Goal: Task Accomplishment & Management: Manage account settings

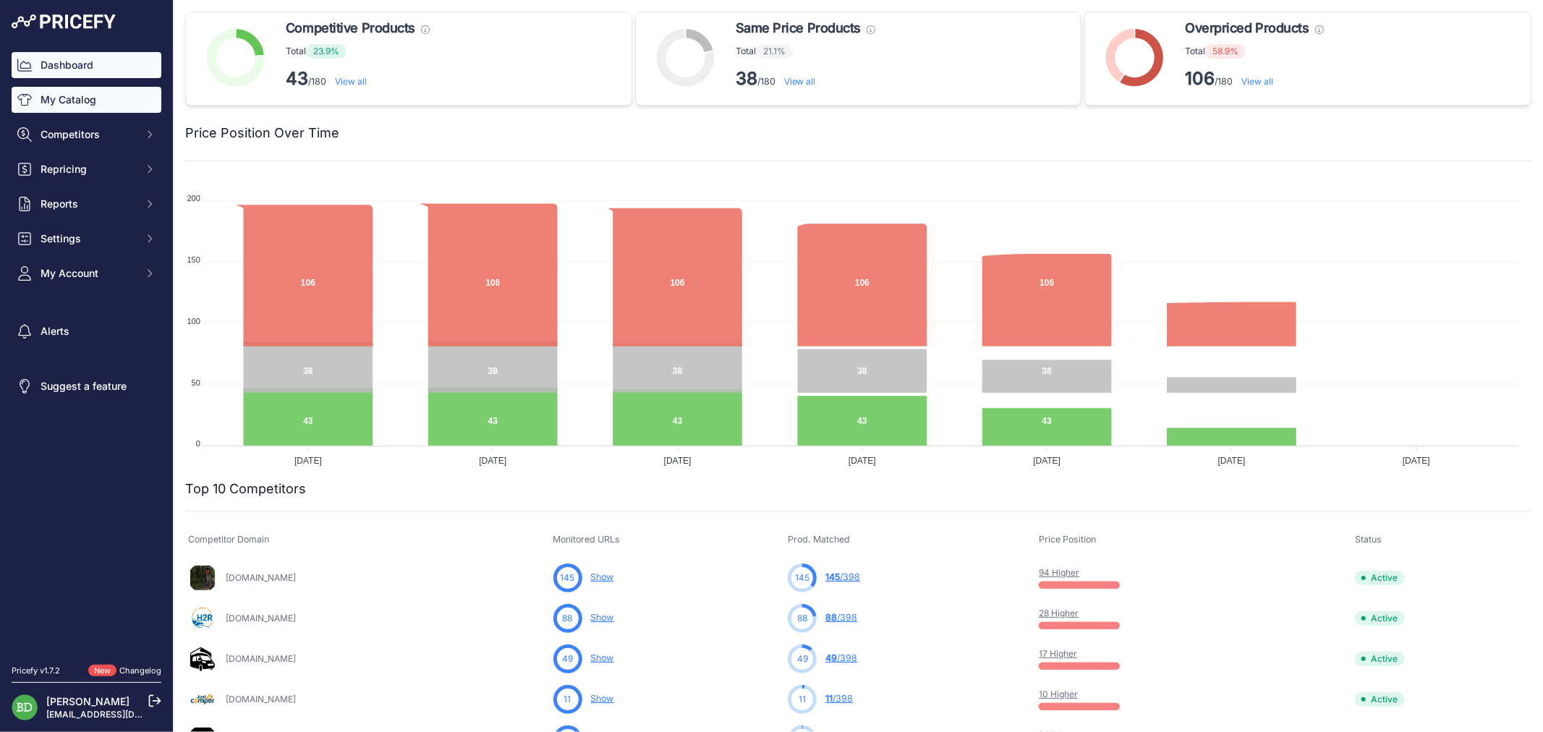
click at [69, 106] on link "My Catalog" at bounding box center [87, 100] width 150 height 26
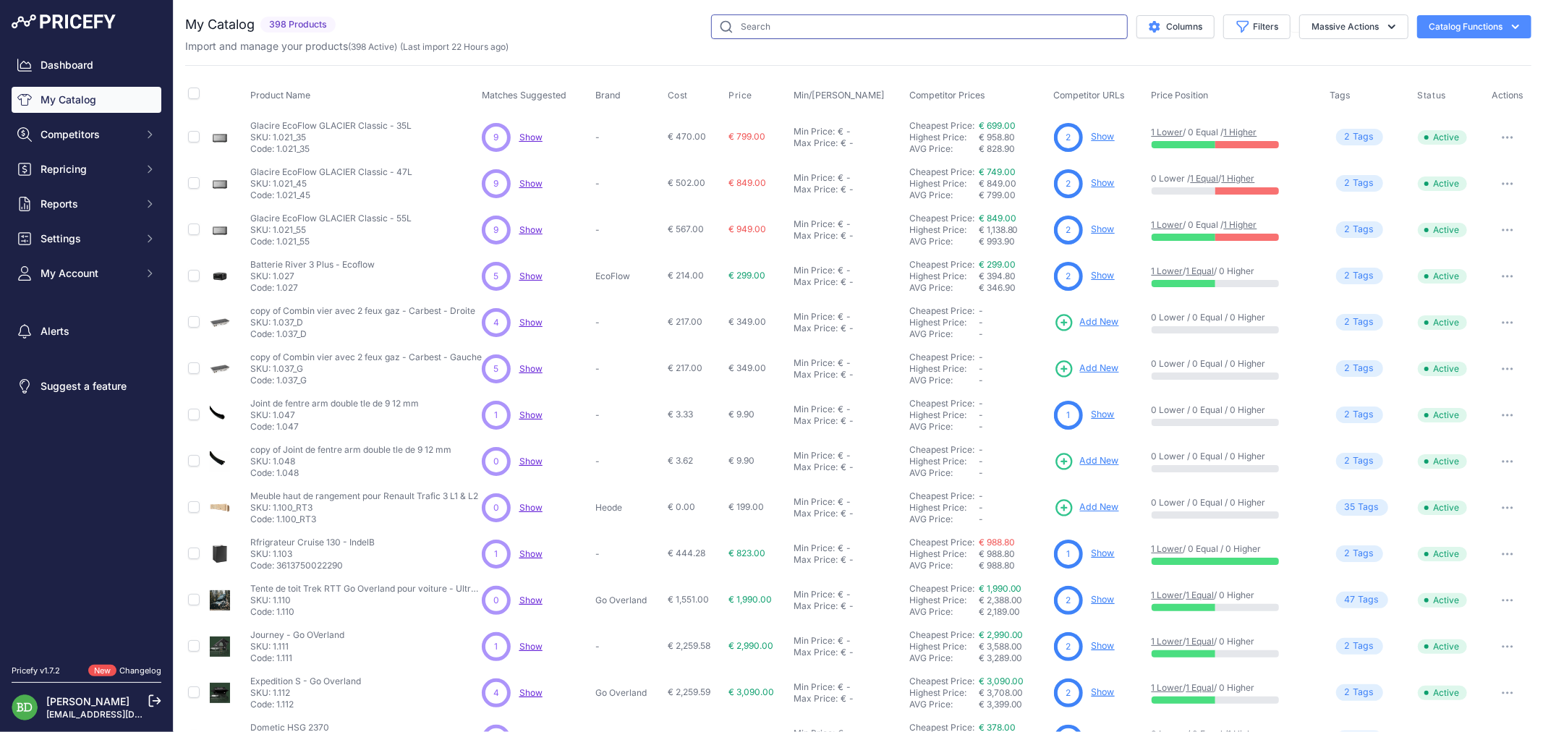
click at [815, 25] on input "text" at bounding box center [919, 26] width 417 height 25
type input "habillage"
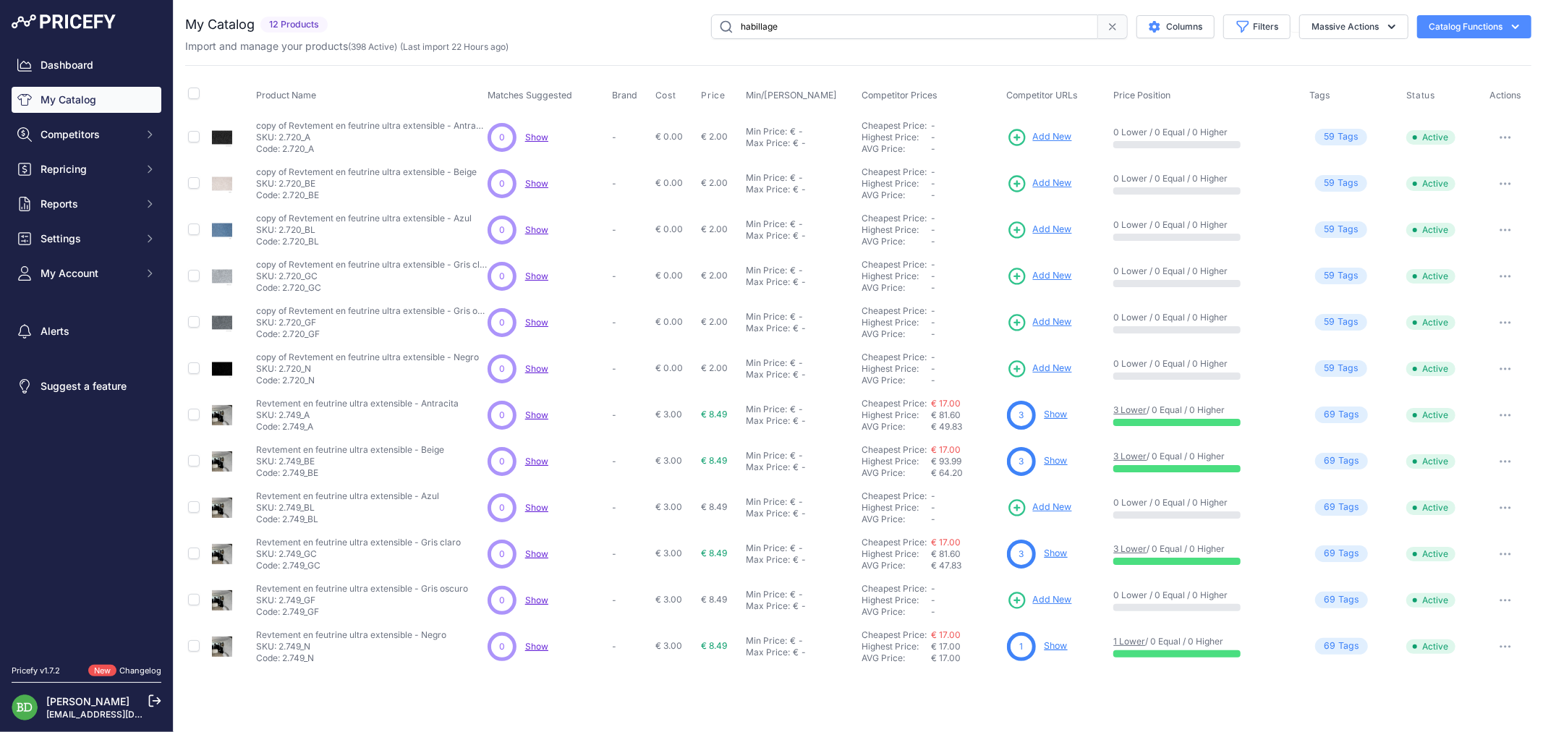
click at [1107, 23] on icon at bounding box center [1113, 27] width 12 height 12
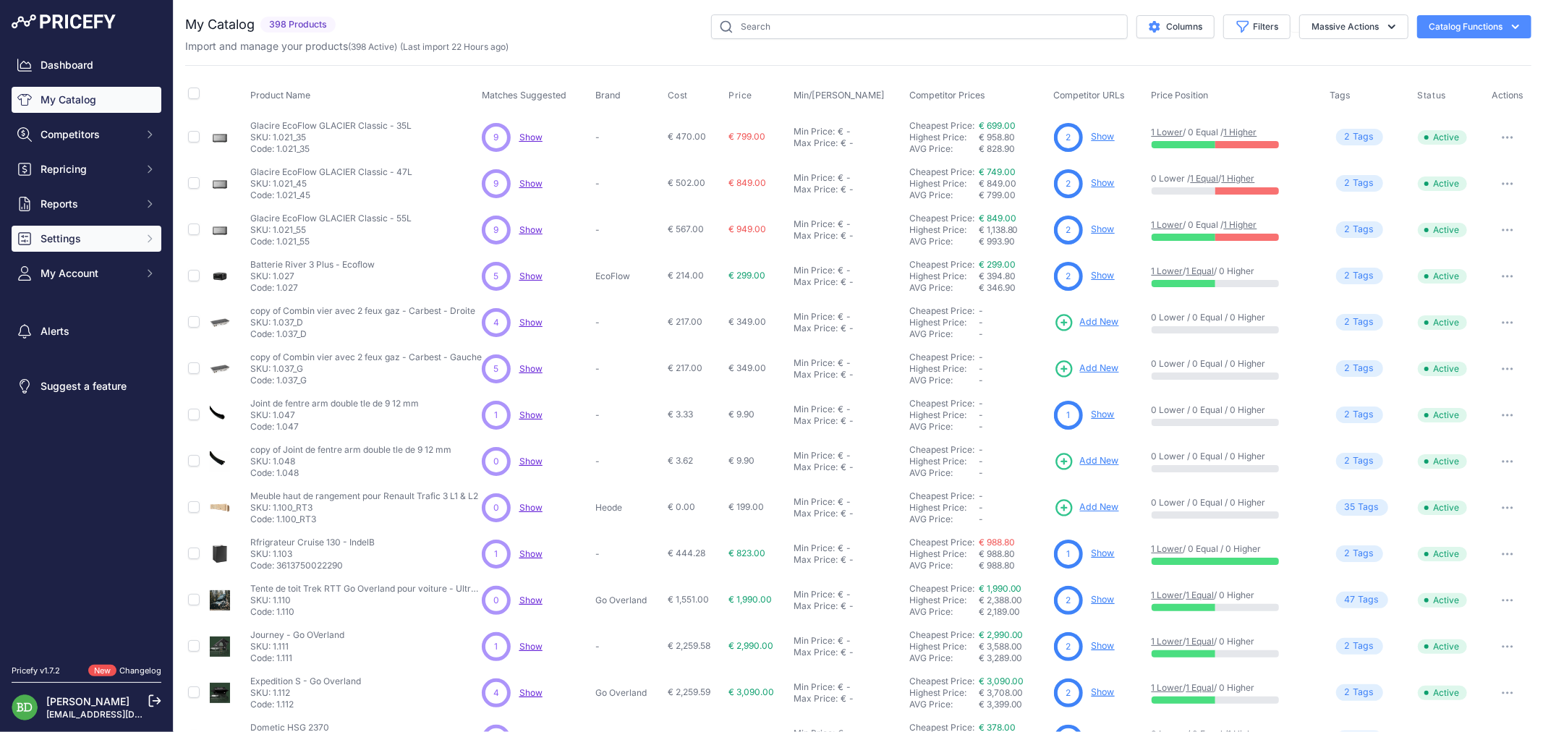
click at [88, 241] on span "Settings" at bounding box center [88, 239] width 95 height 14
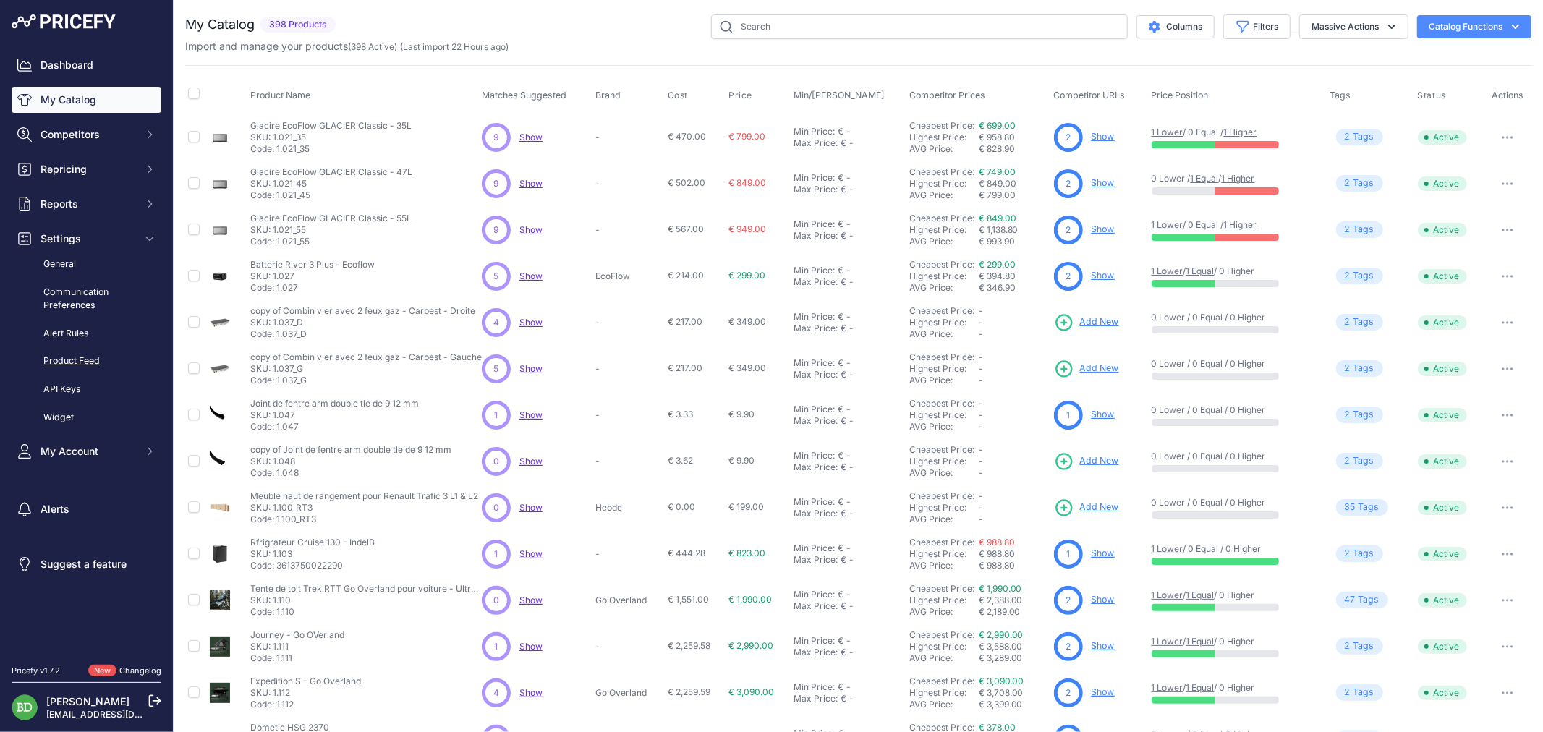
click at [75, 355] on link "Product Feed" at bounding box center [87, 361] width 150 height 25
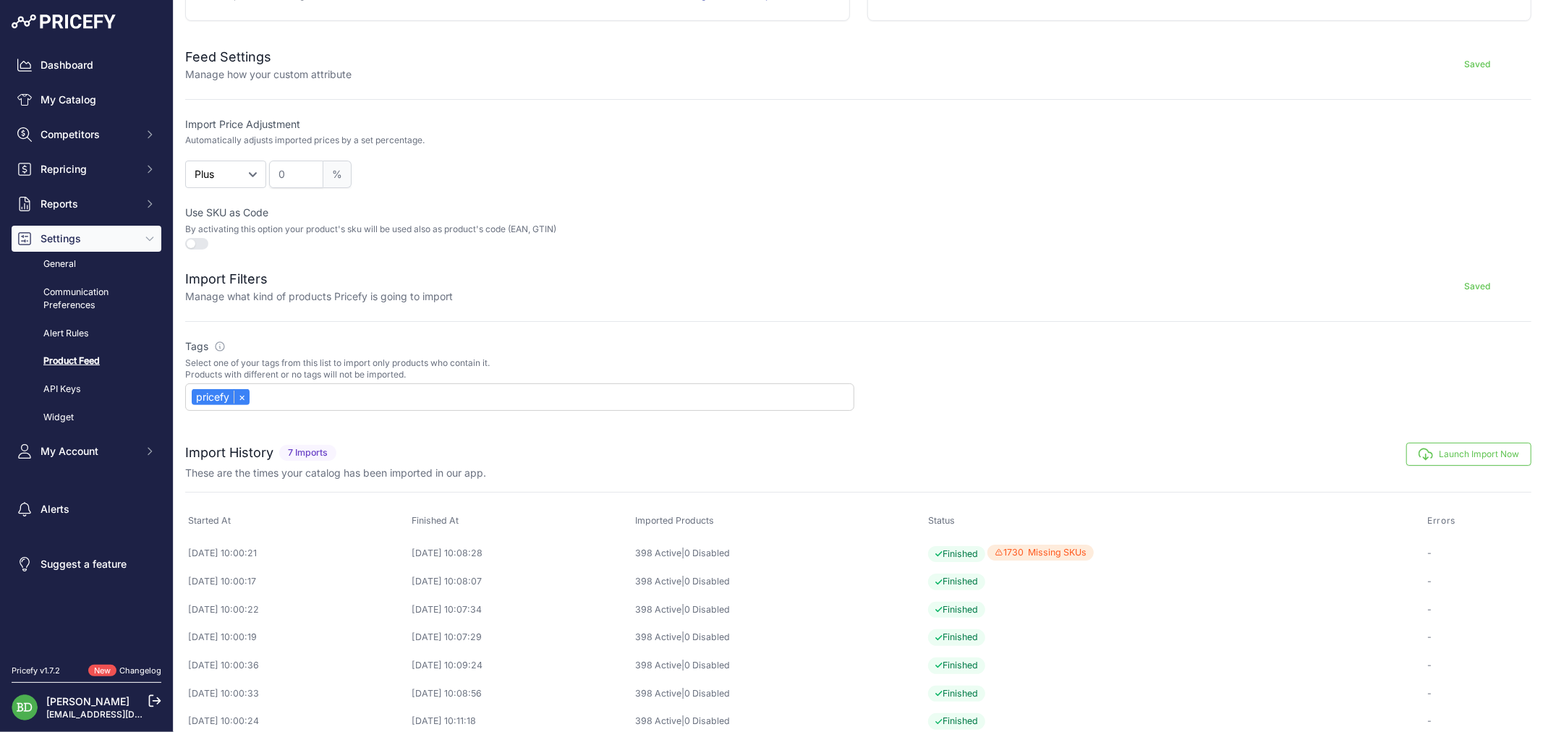
scroll to position [259, 0]
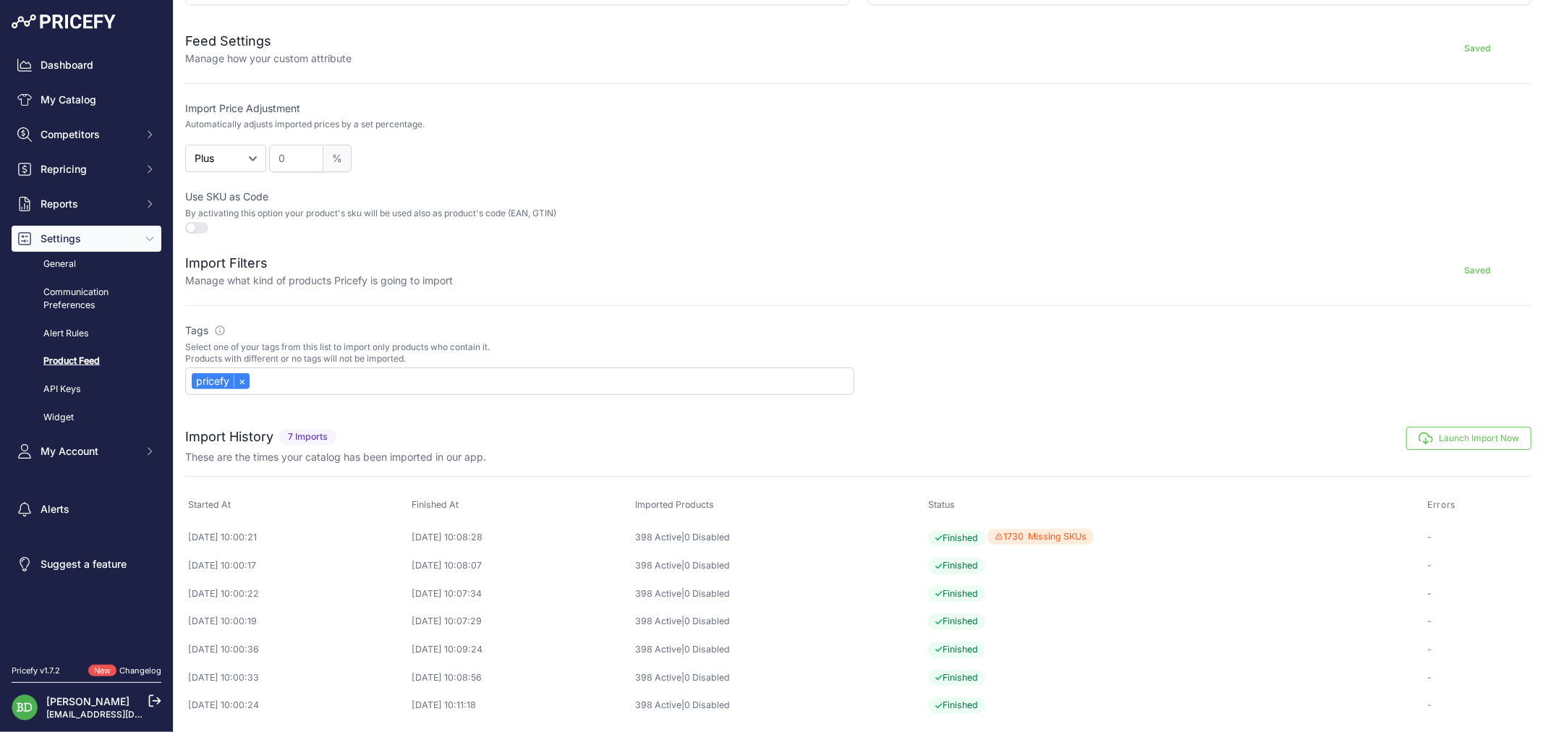
click at [1457, 435] on button "Launch Import Now" at bounding box center [1469, 438] width 125 height 23
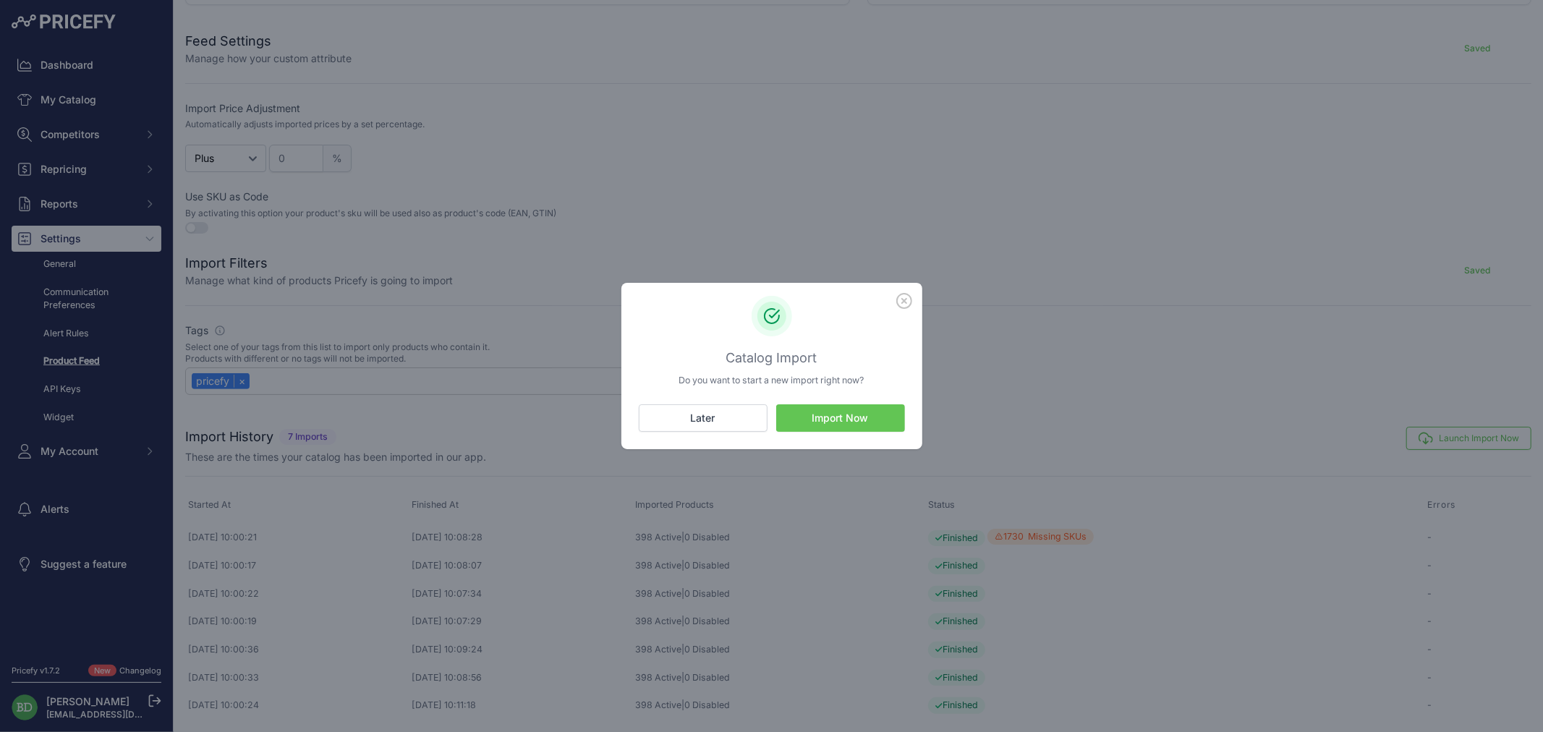
click at [883, 423] on button "Import Now" at bounding box center [840, 417] width 129 height 27
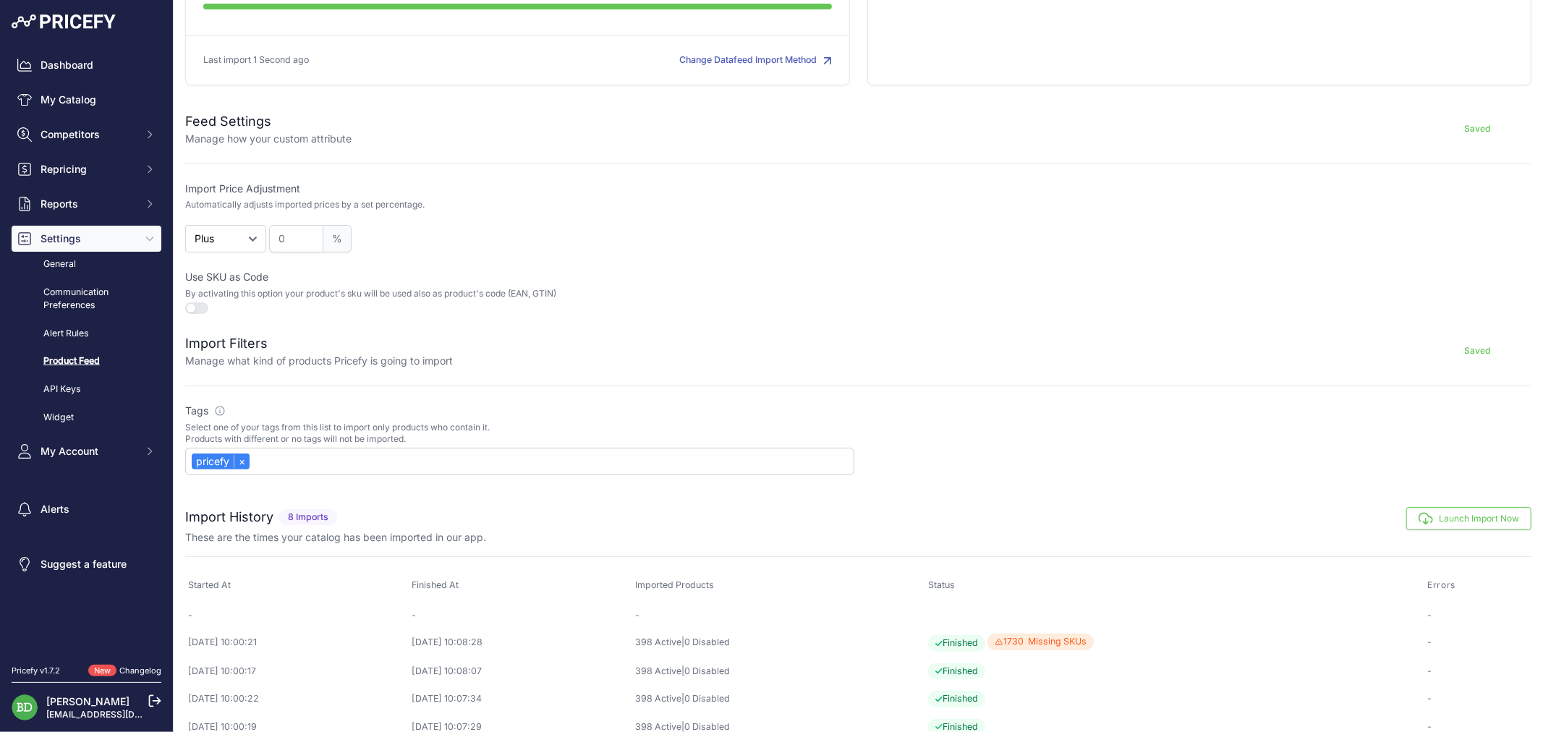
scroll to position [284, 0]
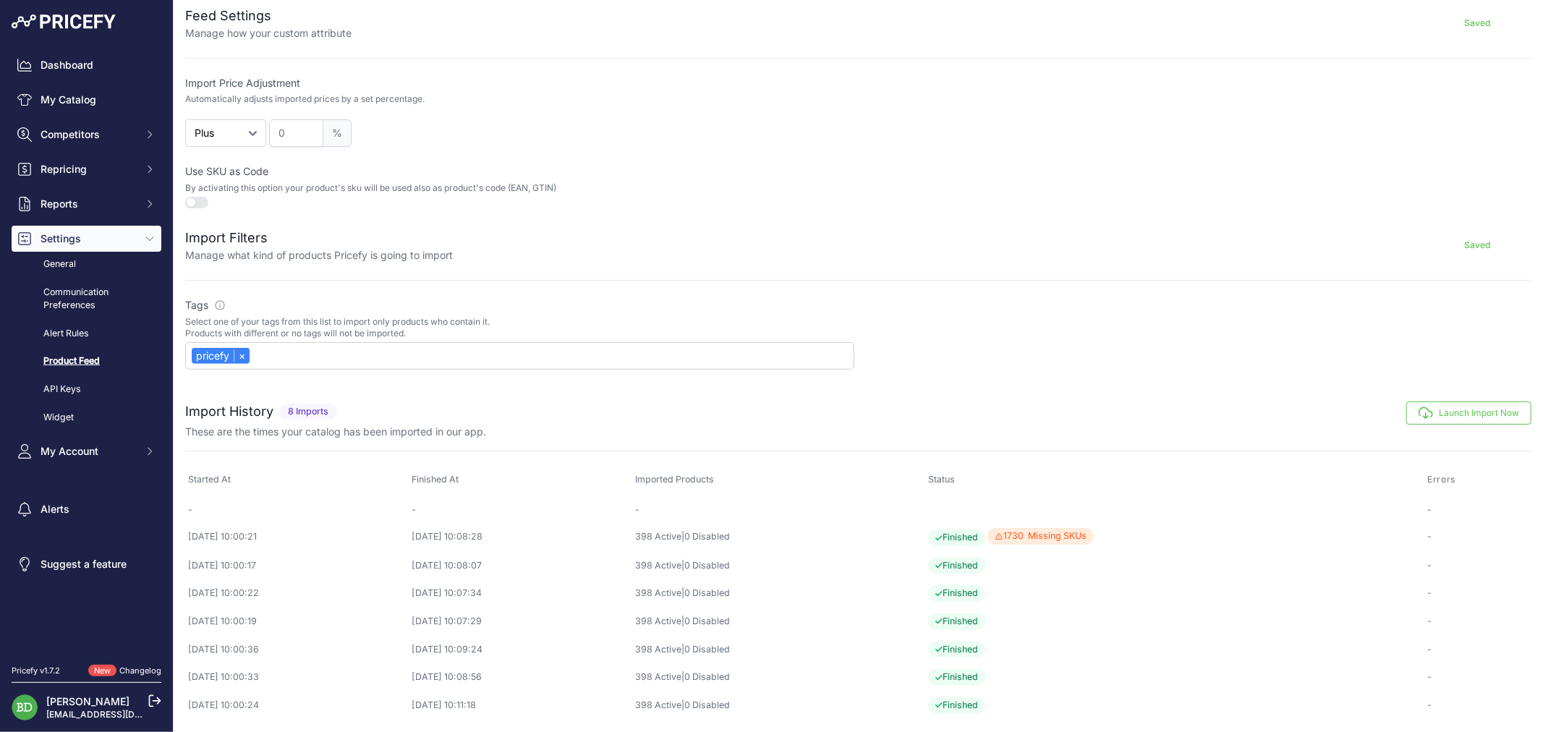
click at [1492, 403] on button "Launch Import Now" at bounding box center [1469, 413] width 125 height 23
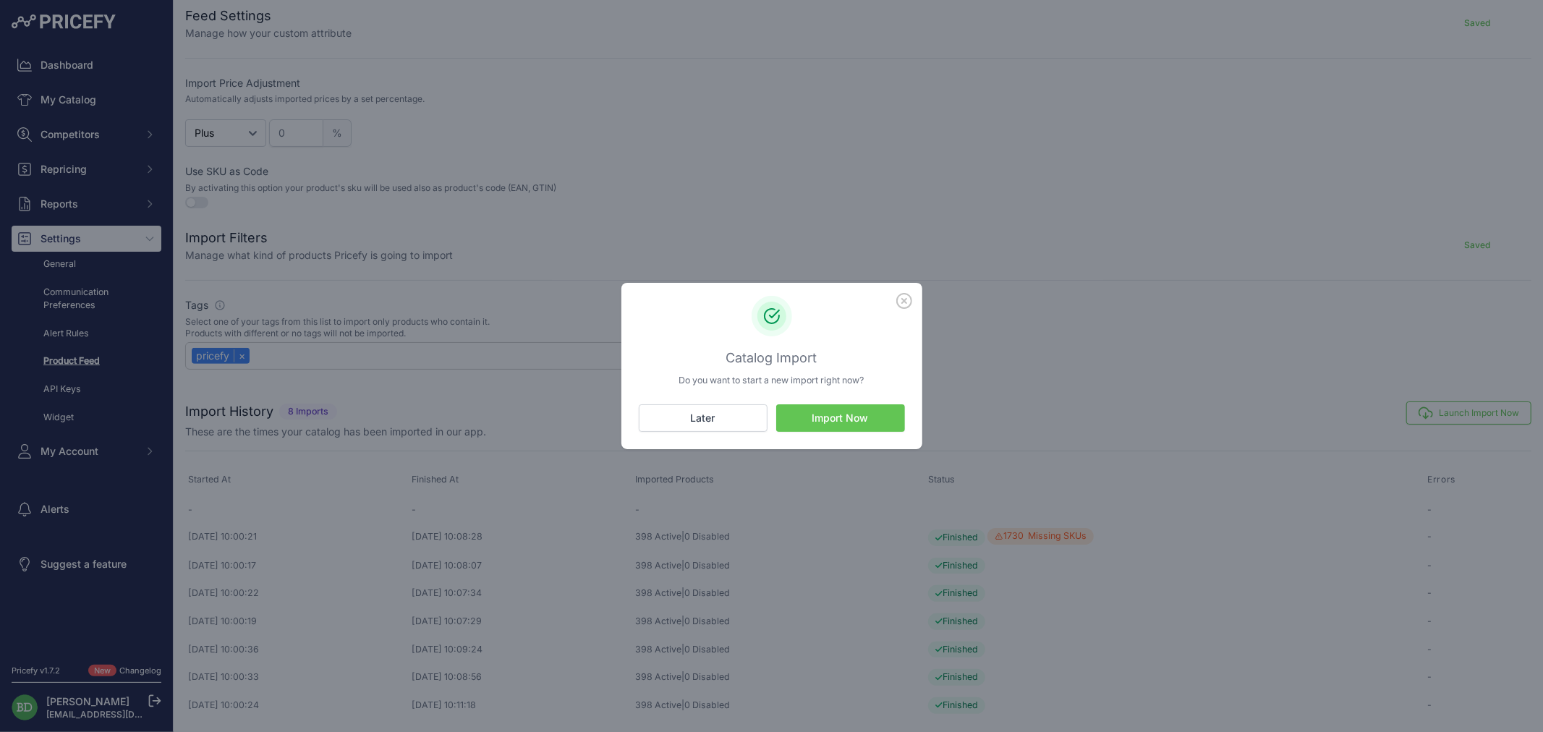
click at [902, 297] on icon "button" at bounding box center [905, 301] width 16 height 16
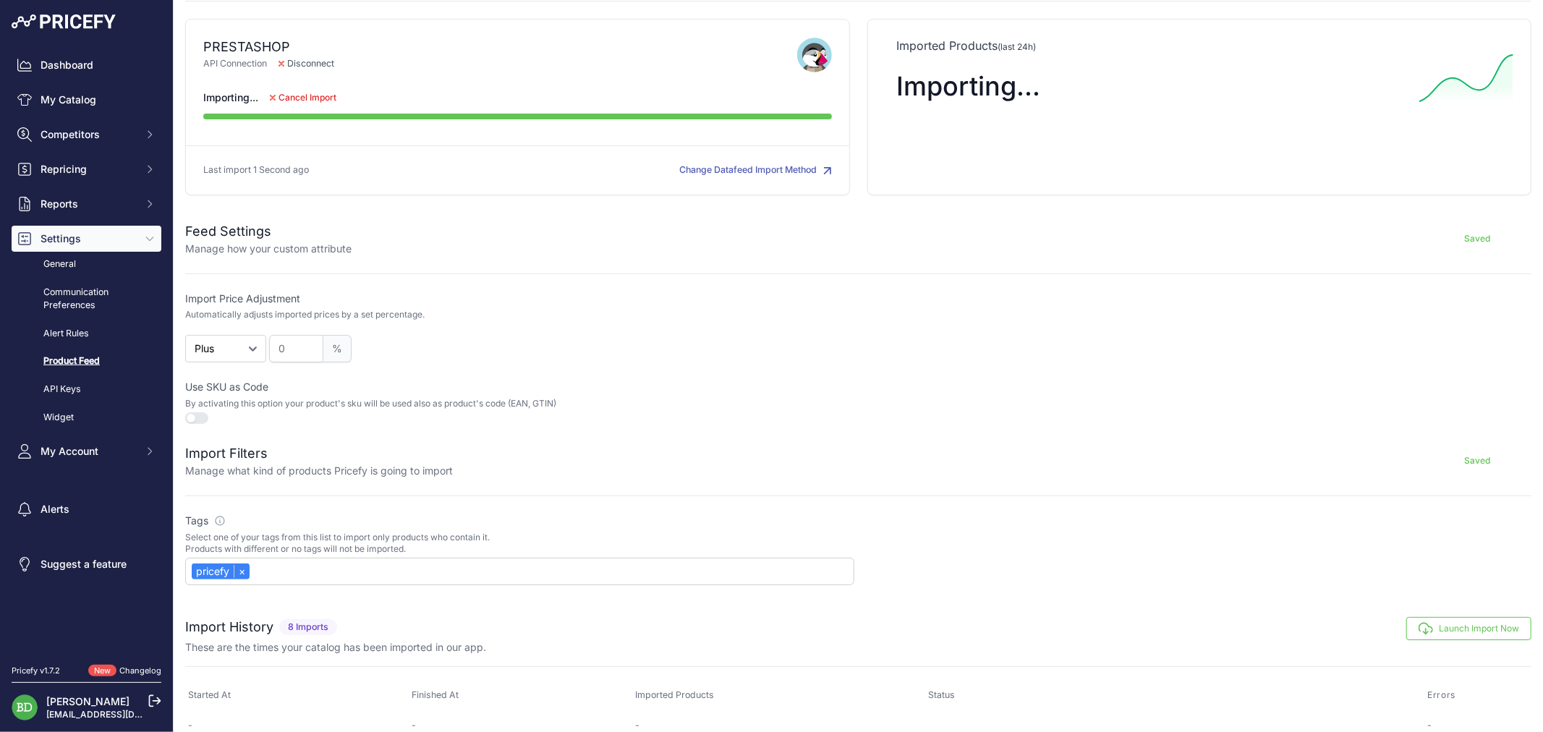
scroll to position [0, 0]
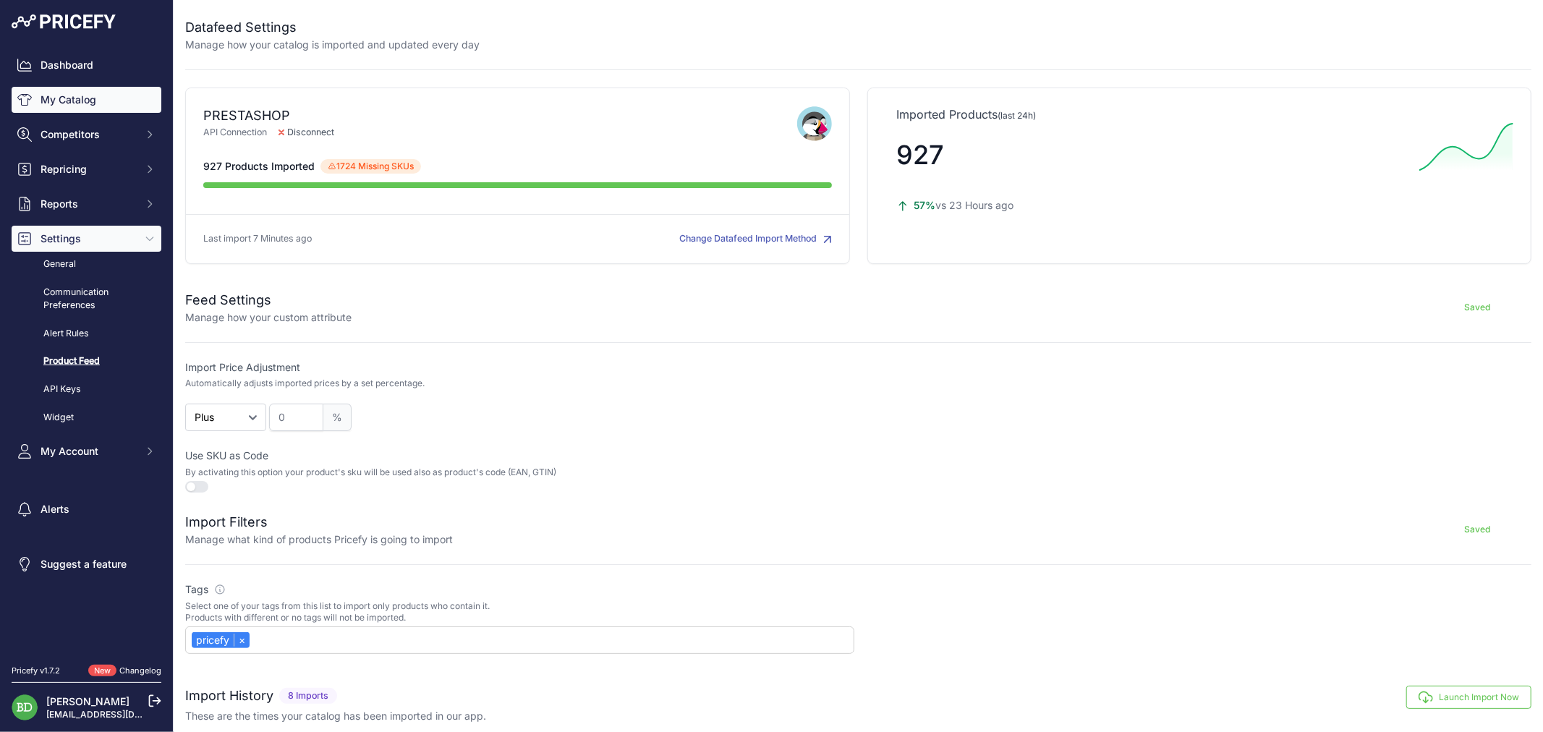
click at [117, 102] on link "My Catalog" at bounding box center [87, 100] width 150 height 26
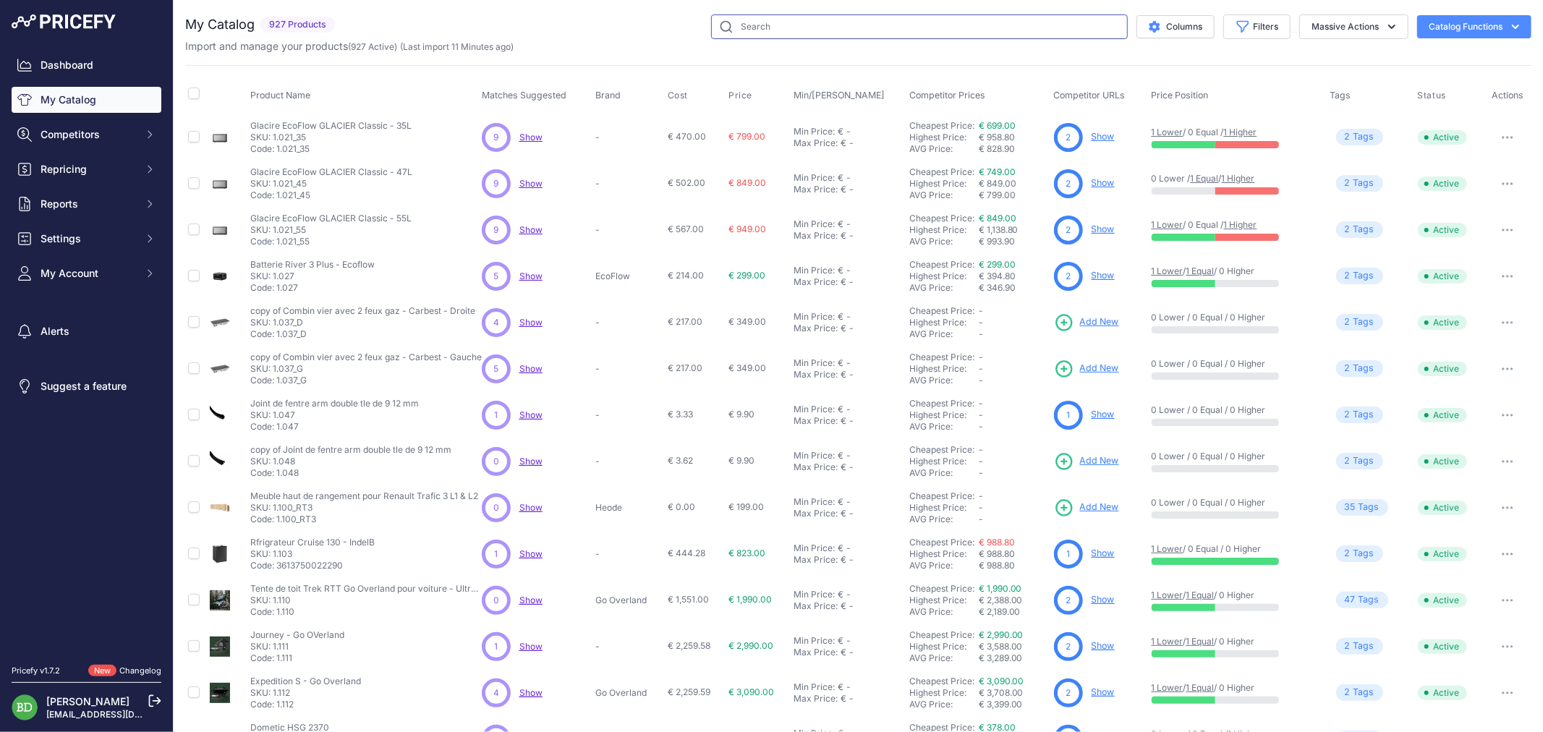
click at [767, 38] on input "text" at bounding box center [919, 26] width 417 height 25
type input "habill"
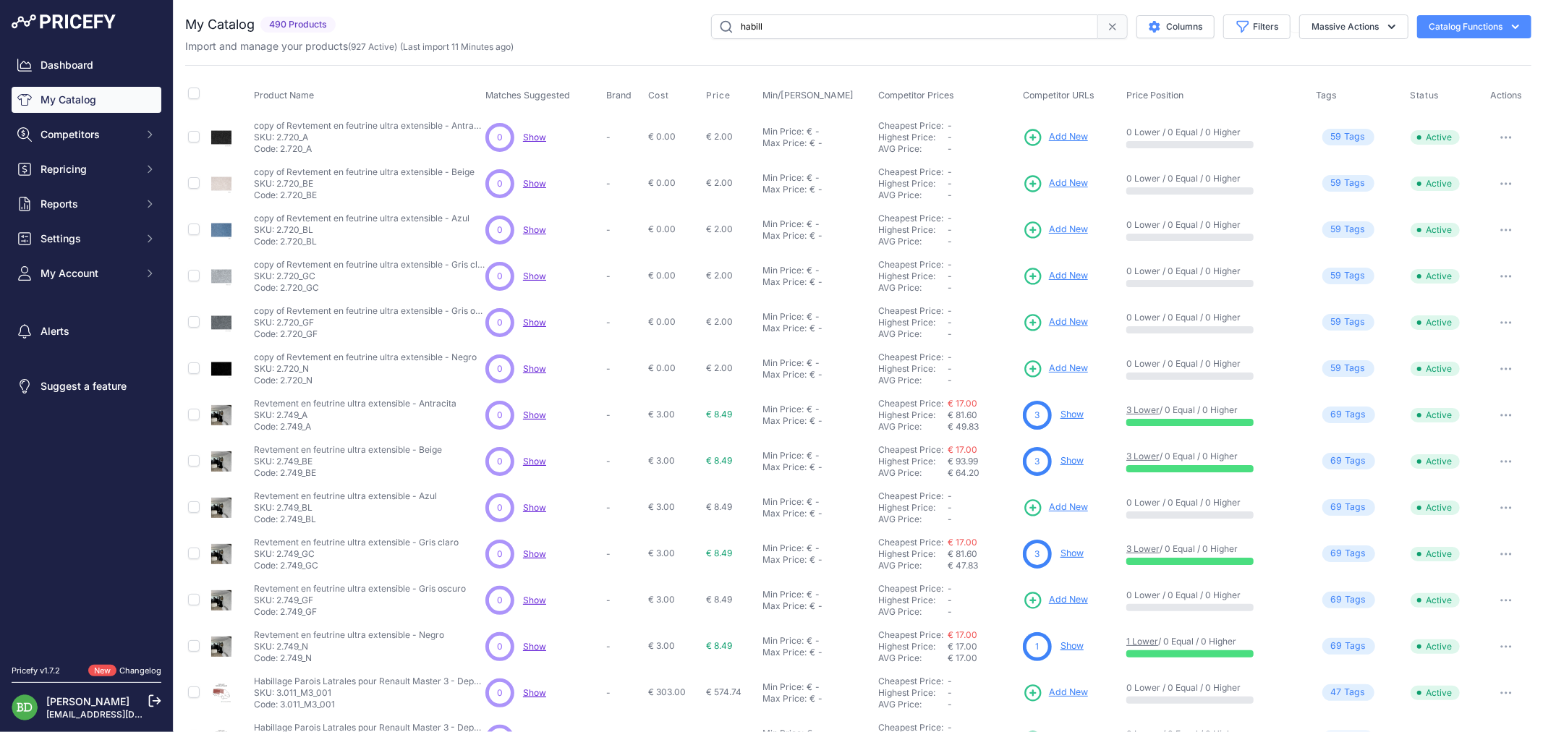
scroll to position [135, 0]
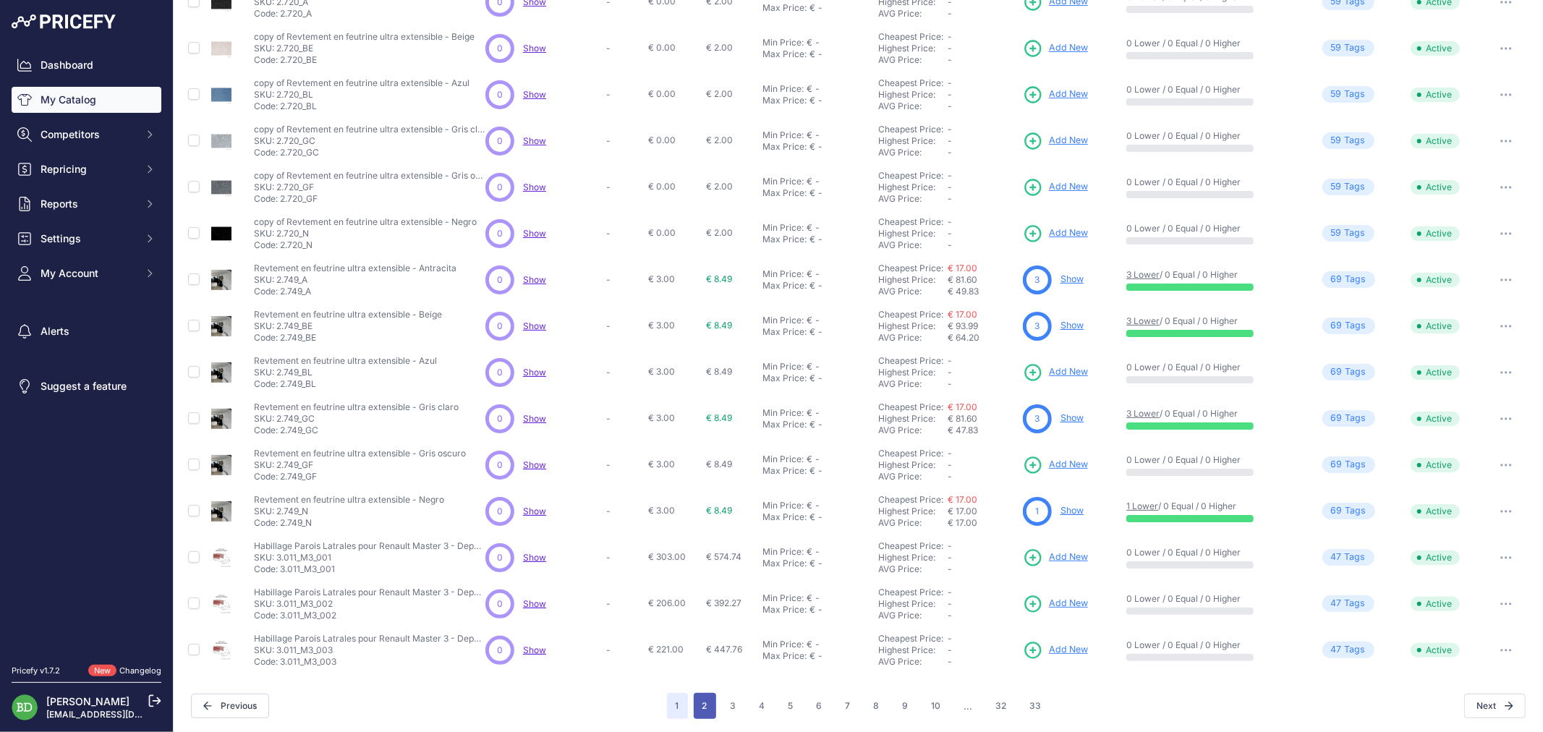
click at [704, 711] on button "2" at bounding box center [705, 706] width 22 height 26
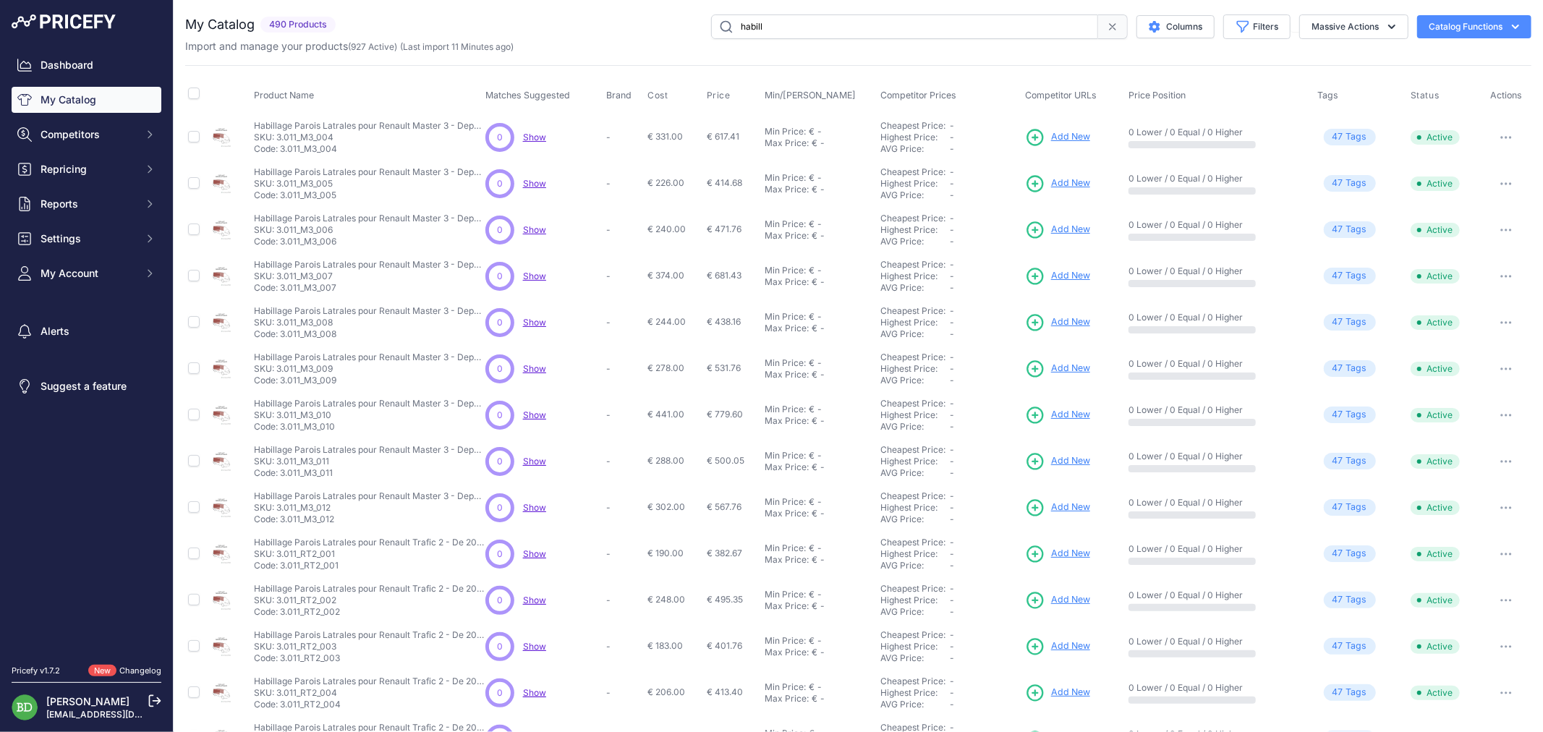
click at [1107, 25] on icon at bounding box center [1113, 27] width 12 height 12
